Goal: Task Accomplishment & Management: Complete application form

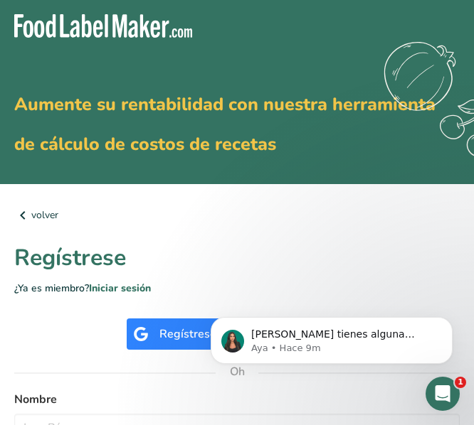
click at [162, 341] on font "Regístrese" at bounding box center [187, 334] width 57 height 16
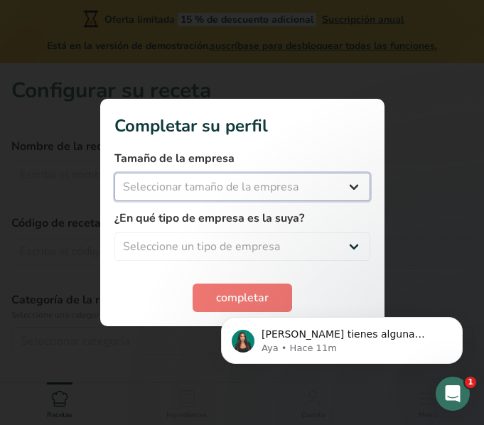
click at [348, 188] on select "Seleccionar tamaño de la empresa Menos de 10 empleados De 10 a 50 empleados De …" at bounding box center [242, 187] width 256 height 28
select select "1"
click at [114, 173] on select "Seleccionar tamaño de la empresa Menos de 10 empleados De 10 a 50 empleados De …" at bounding box center [242, 187] width 256 height 28
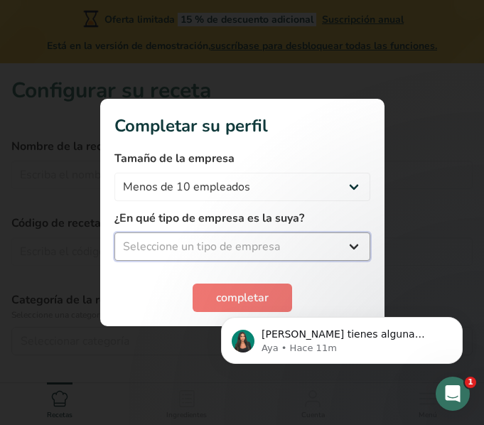
click at [273, 246] on select "Seleccione un tipo de empresa Fabricante de alimentos envasados Restaurante y c…" at bounding box center [242, 246] width 256 height 28
select select "5"
click at [114, 232] on select "Seleccione un tipo de empresa Fabricante de alimentos envasados Restaurante y c…" at bounding box center [242, 246] width 256 height 28
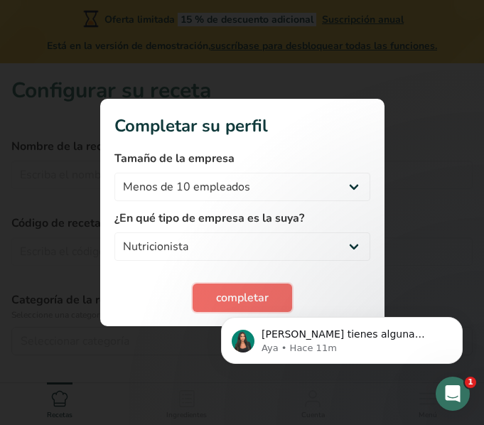
click at [225, 284] on button "completar" at bounding box center [243, 298] width 100 height 28
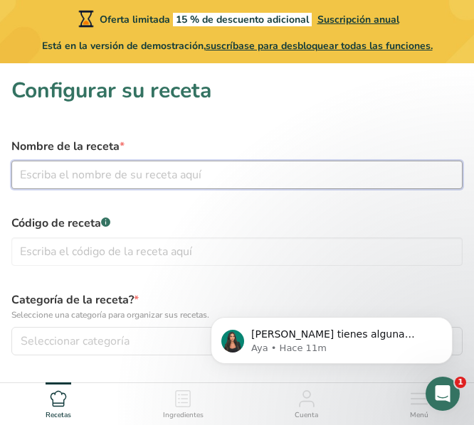
click at [177, 176] on input "text" at bounding box center [236, 175] width 451 height 28
type input "Galletas nutritivas"
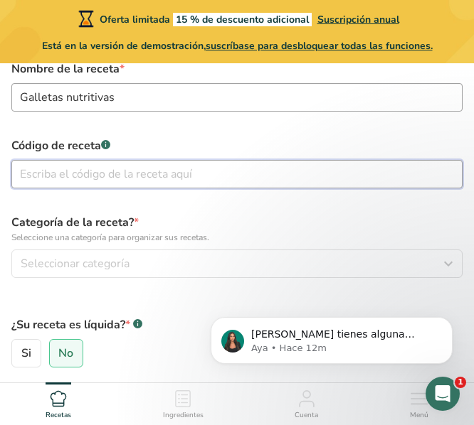
scroll to position [95, 0]
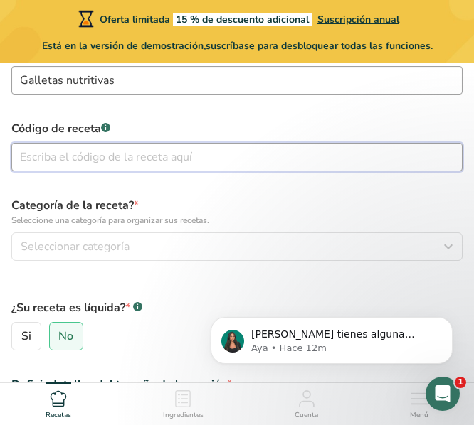
type input "g"
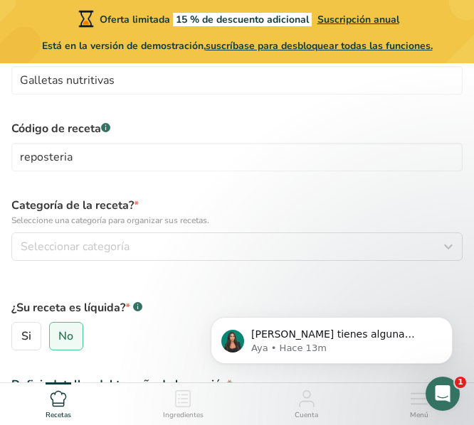
click at [68, 142] on div "Código de receta .a-a{fill:#347362;}.b-a{fill:#fff;} reposteria" at bounding box center [237, 146] width 468 height 68
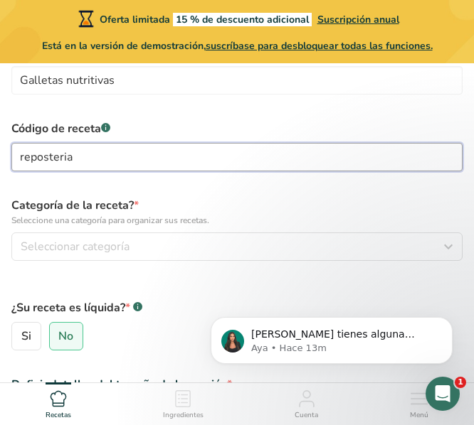
click at [70, 152] on input "reposteria" at bounding box center [236, 157] width 451 height 28
type input "repostería"
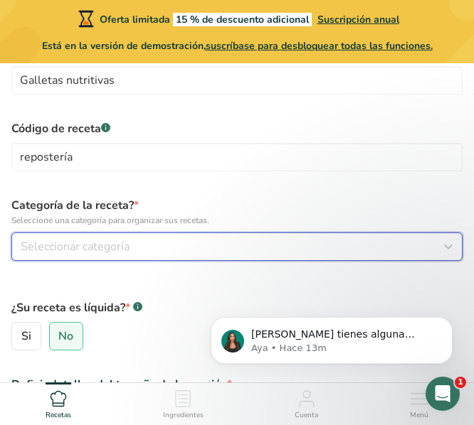
click at [97, 237] on button "Seleccionar categoría" at bounding box center [236, 246] width 451 height 28
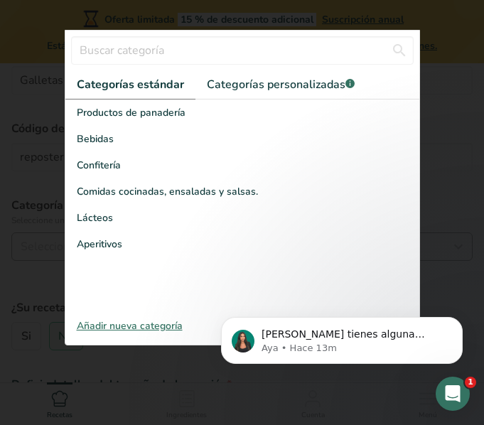
click at [97, 237] on font "Aperitivos" at bounding box center [100, 244] width 46 height 14
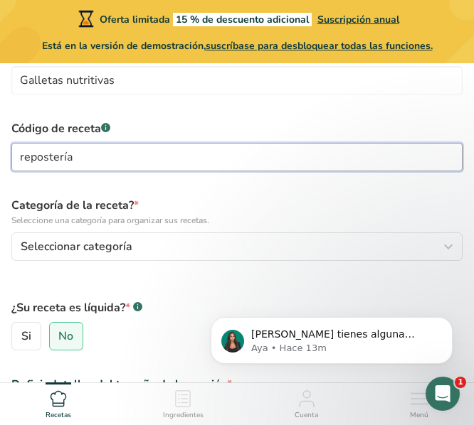
click at [122, 164] on input "repostería" at bounding box center [236, 157] width 451 height 28
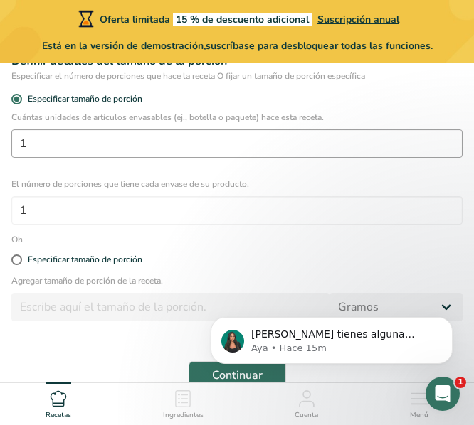
scroll to position [420, 0]
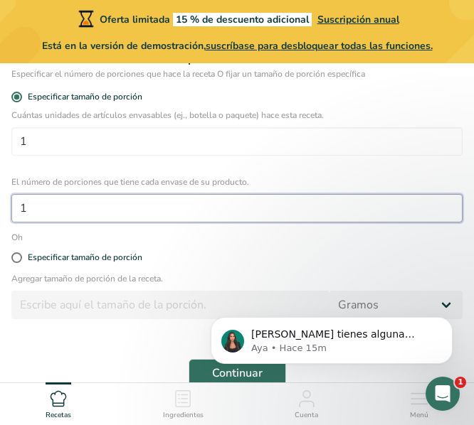
click at [120, 214] on input "1" at bounding box center [236, 208] width 451 height 28
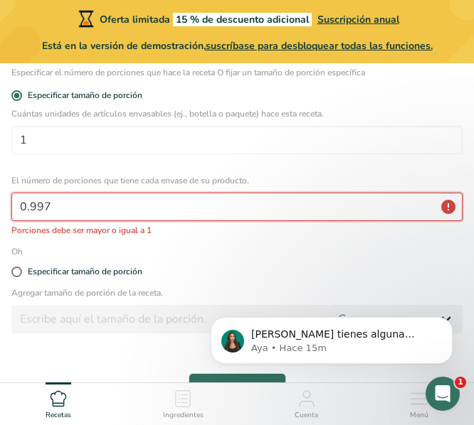
scroll to position [424, 0]
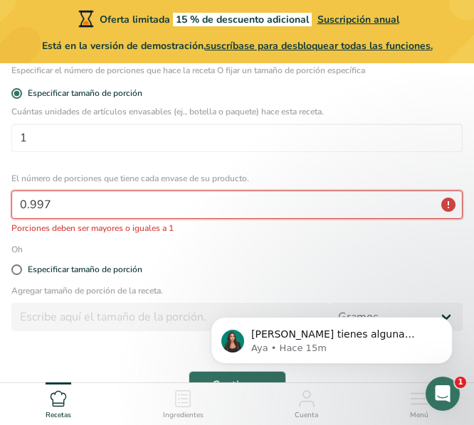
click at [120, 214] on input "0.997" at bounding box center [236, 205] width 451 height 28
type input "0"
type input "1"
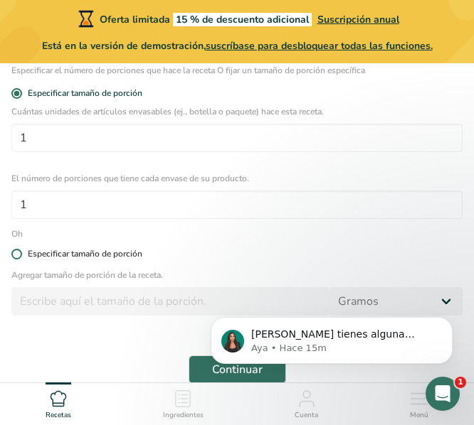
click at [23, 252] on span "Especificar tamaño de porción" at bounding box center [82, 254] width 120 height 11
click at [21, 252] on input "Especificar tamaño de porción" at bounding box center [15, 254] width 9 height 9
radio input "true"
radio input "false"
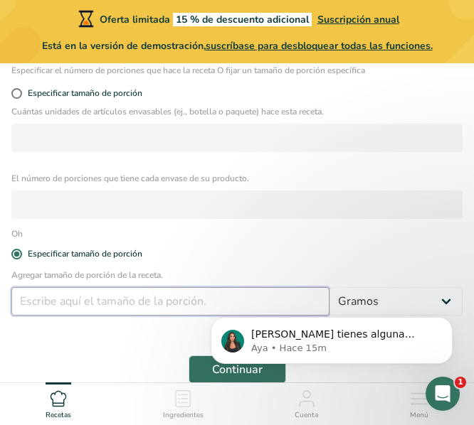
click at [191, 301] on input "number" at bounding box center [170, 301] width 318 height 28
type input "1"
type input "2"
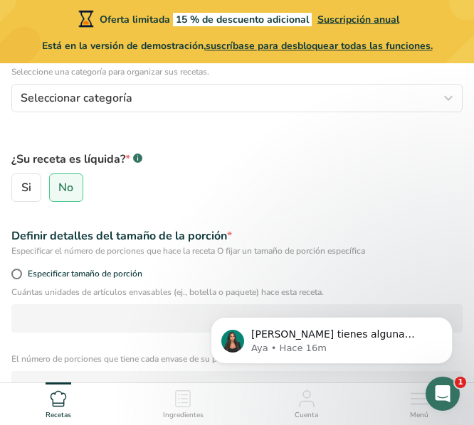
scroll to position [245, 0]
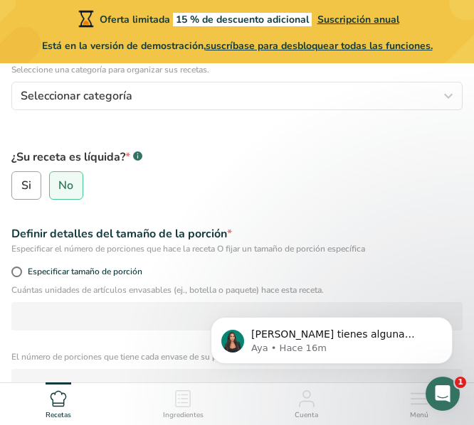
type input "1127"
click at [25, 183] on font "Si" at bounding box center [26, 186] width 10 height 16
click at [21, 183] on input "Si" at bounding box center [16, 185] width 9 height 9
radio input "true"
radio input "false"
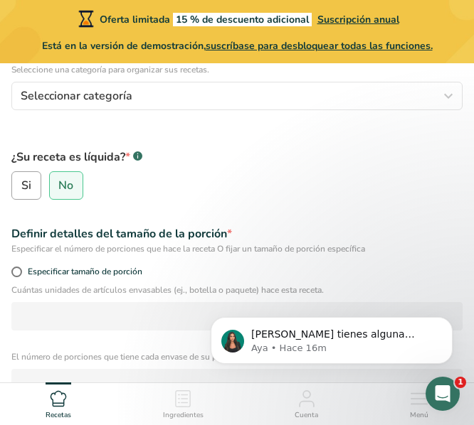
select select "22"
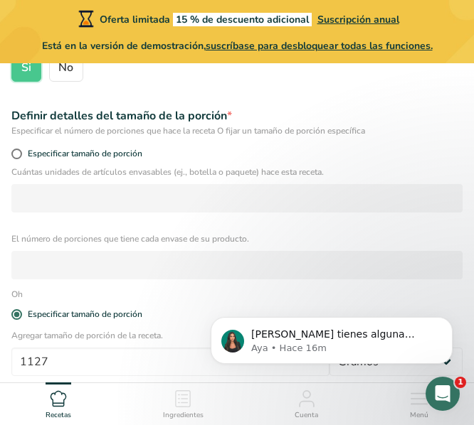
scroll to position [370, 0]
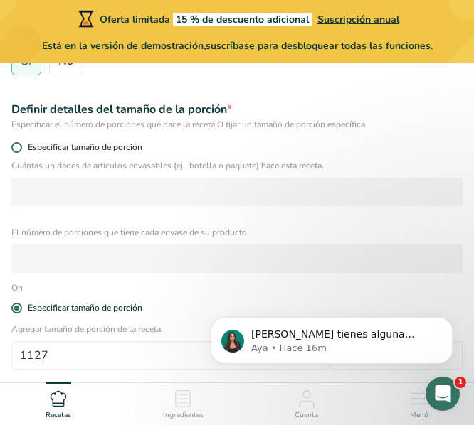
click at [22, 146] on span "Especificar tamaño de porción" at bounding box center [82, 147] width 120 height 11
click at [21, 146] on input "Especificar tamaño de porción" at bounding box center [15, 147] width 9 height 9
radio input "true"
radio input "false"
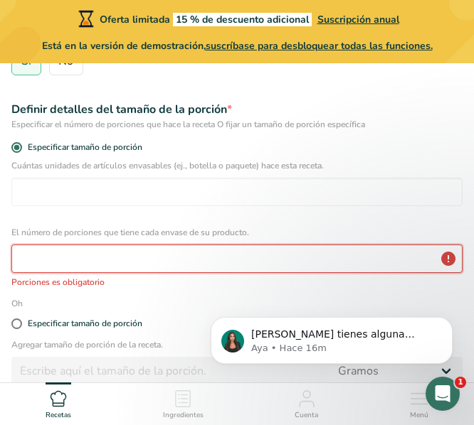
click at [71, 252] on input "number" at bounding box center [236, 259] width 451 height 28
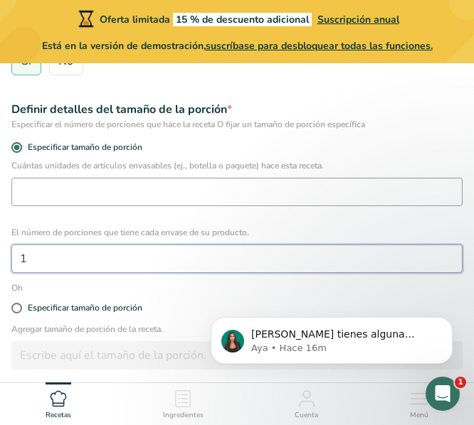
type input "1"
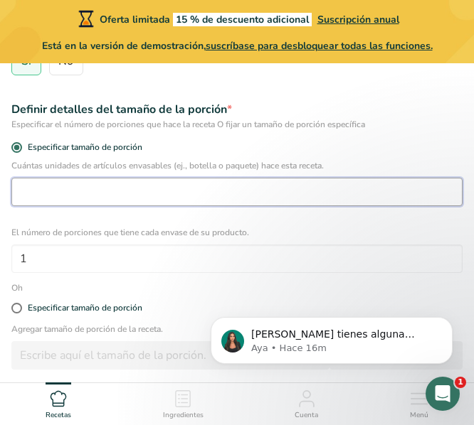
click at [85, 196] on input "number" at bounding box center [236, 192] width 451 height 28
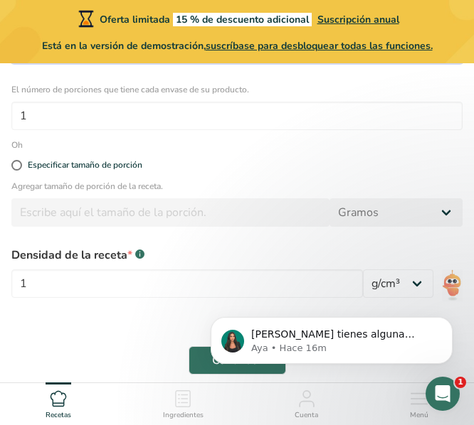
scroll to position [513, 0]
type input "1"
click at [82, 210] on div "Agregar tamaño de porción de la receta. Gramos kilogramo mg mcg libras onza lit…" at bounding box center [237, 206] width 468 height 55
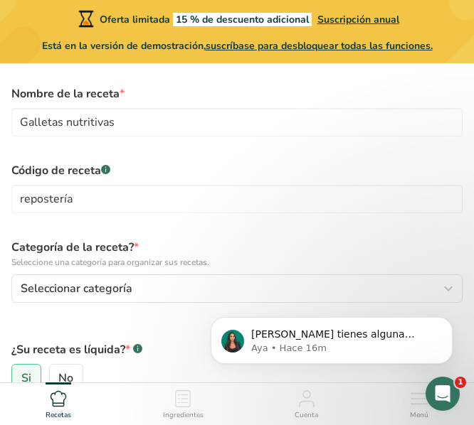
scroll to position [54, 0]
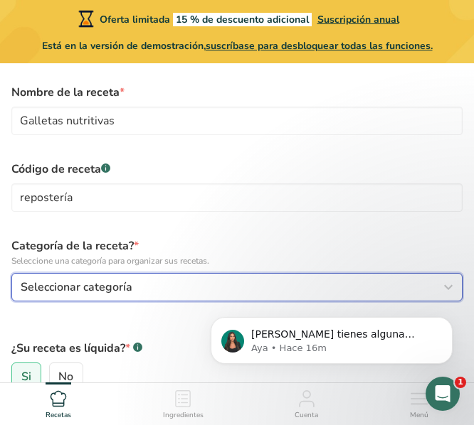
click at [134, 288] on div "Seleccionar categoría" at bounding box center [233, 287] width 424 height 17
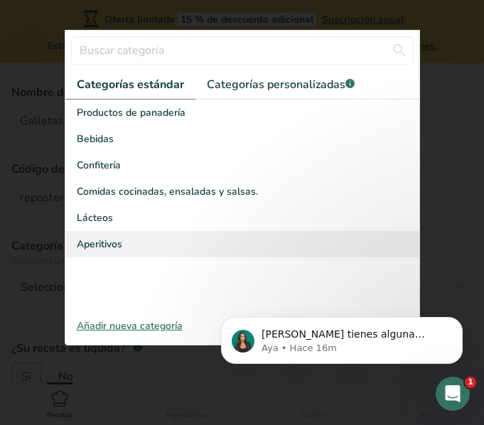
click at [134, 249] on div "Aperitivos" at bounding box center [242, 244] width 354 height 26
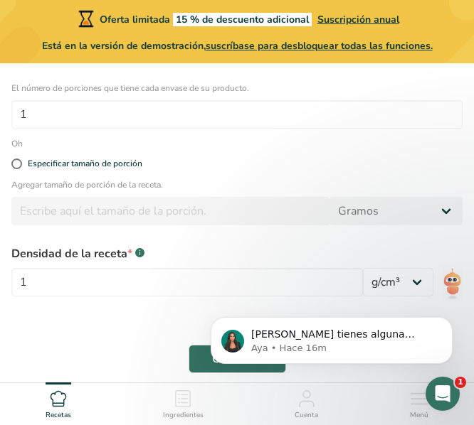
scroll to position [573, 0]
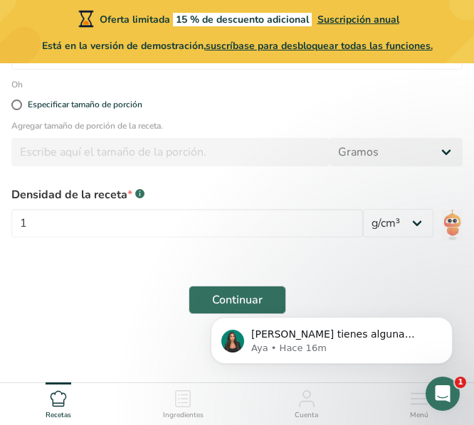
click html "Si tienes alguna pregunta no dudes en consultarnos. ¡Estamos aquí para ayudarte…"
click at [237, 304] on body "Si tienes alguna pregunta no dudes en consultarnos. ¡Estamos aquí para ayudarte…" at bounding box center [331, 337] width 273 height 88
click at [450, 317] on icon "Descartar notificación" at bounding box center [448, 321] width 8 height 8
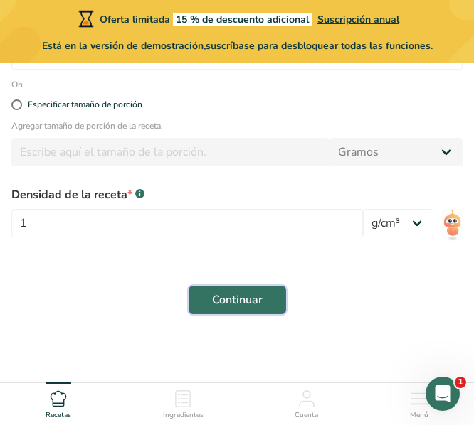
click at [252, 302] on font "Continuar" at bounding box center [237, 300] width 50 height 16
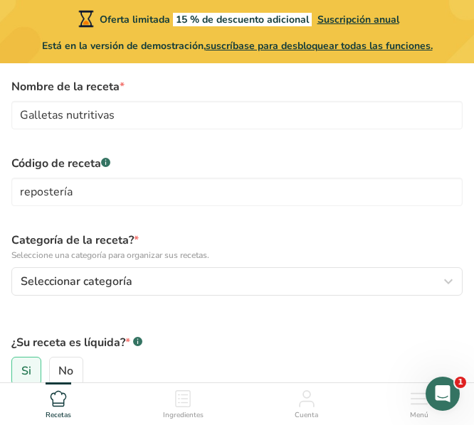
scroll to position [59, 0]
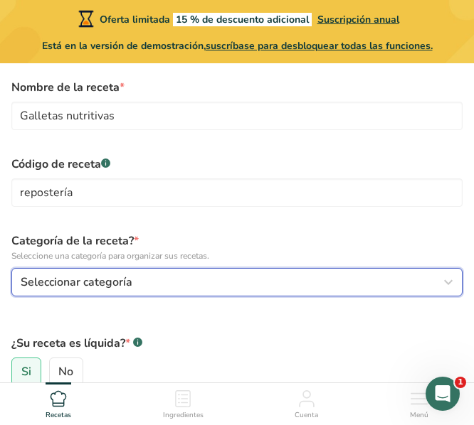
click at [304, 288] on div "Seleccionar categoría" at bounding box center [233, 282] width 424 height 17
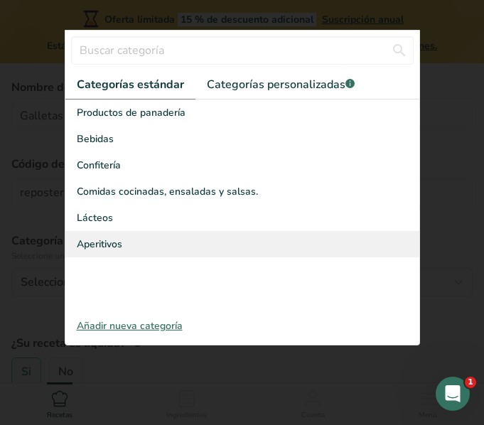
click at [138, 243] on div "Aperitivos" at bounding box center [242, 244] width 354 height 26
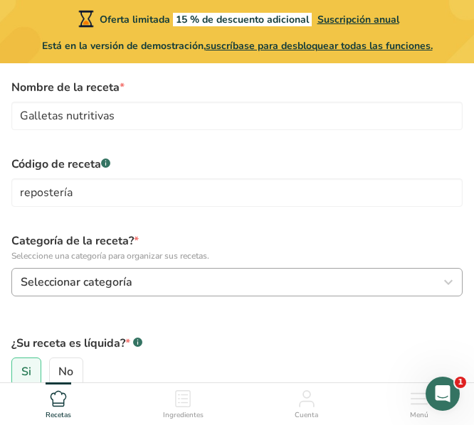
scroll to position [60, 0]
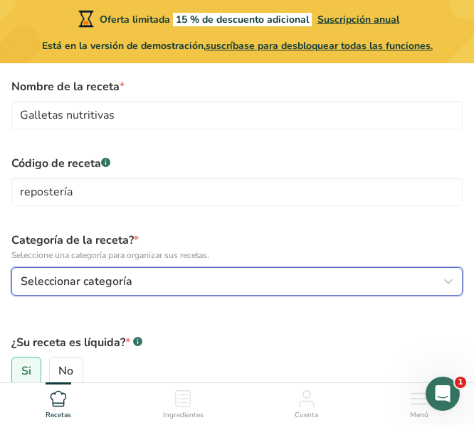
click at [204, 287] on div "Seleccionar categoría" at bounding box center [233, 281] width 424 height 17
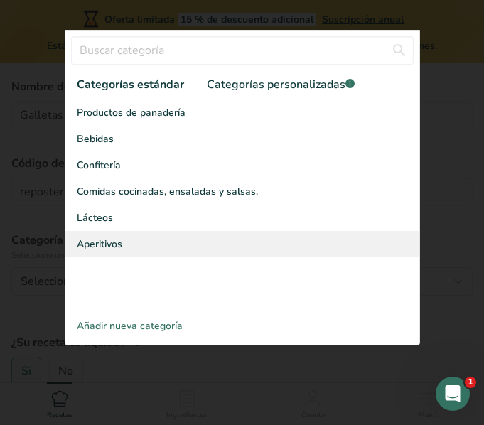
click at [143, 252] on div "Aperitivos" at bounding box center [242, 244] width 354 height 26
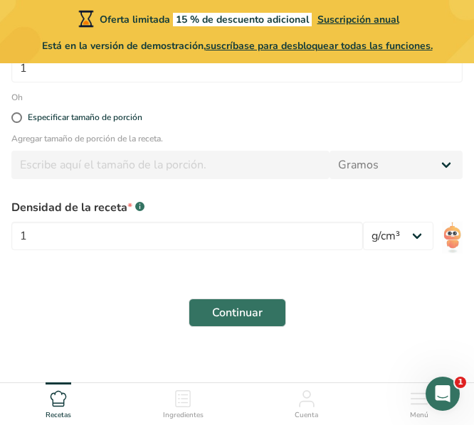
scroll to position [573, 0]
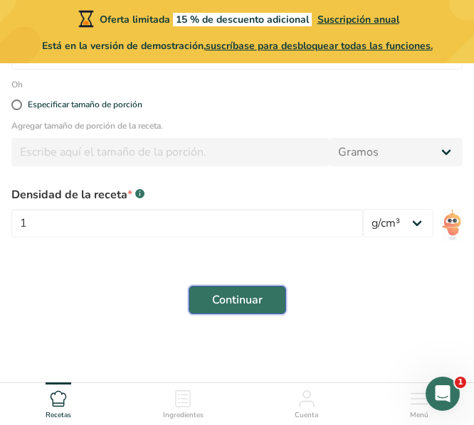
click at [248, 299] on font "Continuar" at bounding box center [237, 300] width 50 height 16
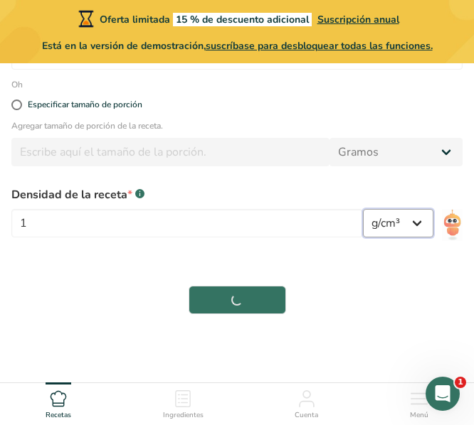
click at [422, 227] on select "lb/pie³ g/cm³" at bounding box center [398, 223] width 70 height 28
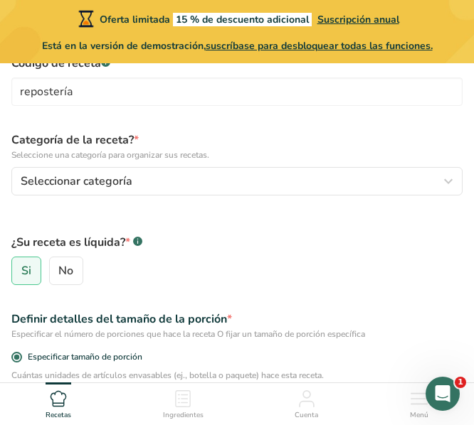
scroll to position [159, 0]
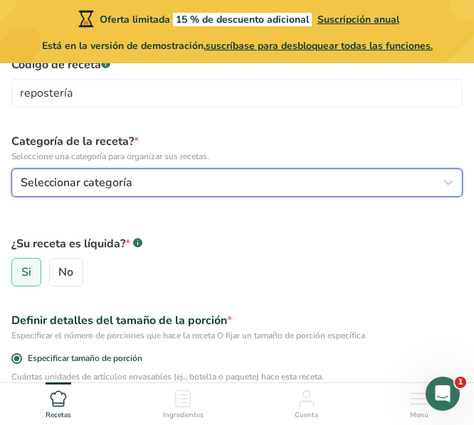
click at [265, 170] on button "Seleccionar categoría" at bounding box center [236, 183] width 451 height 28
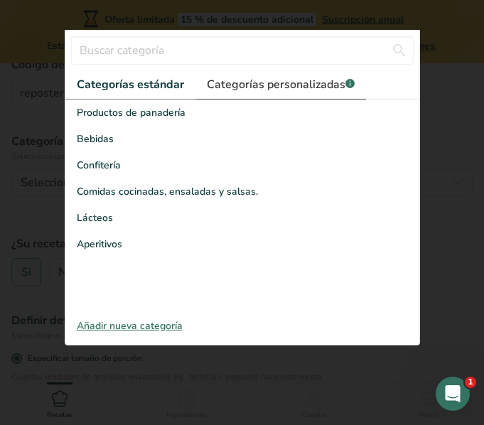
click at [306, 87] on font "Categorías personalizadas" at bounding box center [276, 85] width 139 height 16
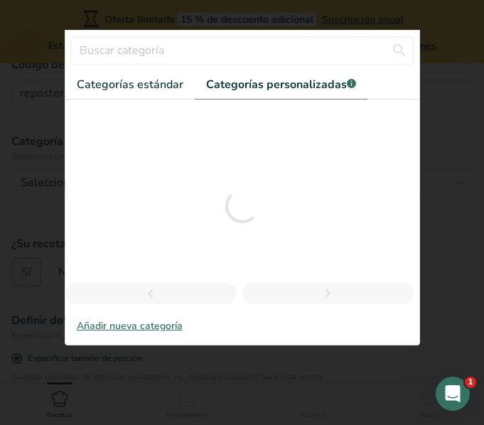
click at [11, 90] on div at bounding box center [242, 212] width 484 height 425
